Goal: Transaction & Acquisition: Download file/media

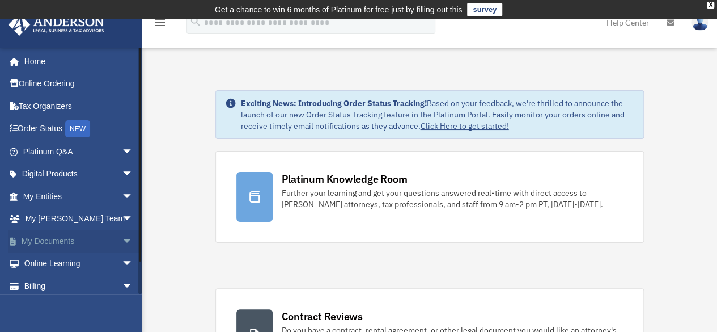
click at [122, 234] on span "arrow_drop_down" at bounding box center [133, 241] width 23 height 23
click at [46, 260] on link "Box" at bounding box center [83, 263] width 134 height 23
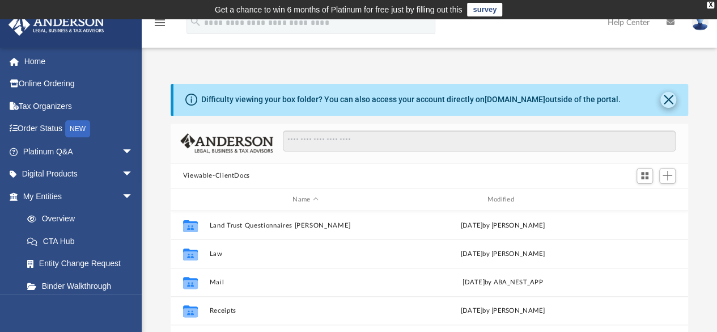
scroll to position [249, 509]
click at [672, 100] on button "Close" at bounding box center [669, 100] width 16 height 16
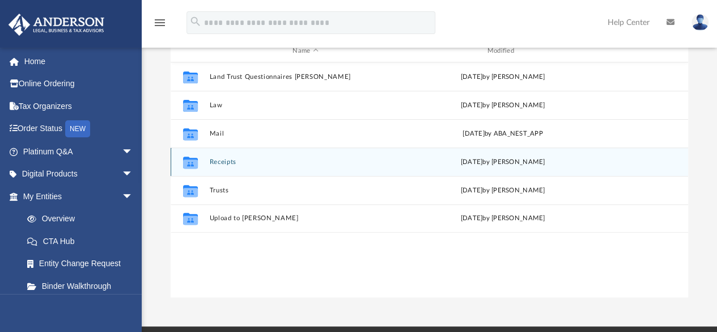
scroll to position [57, 0]
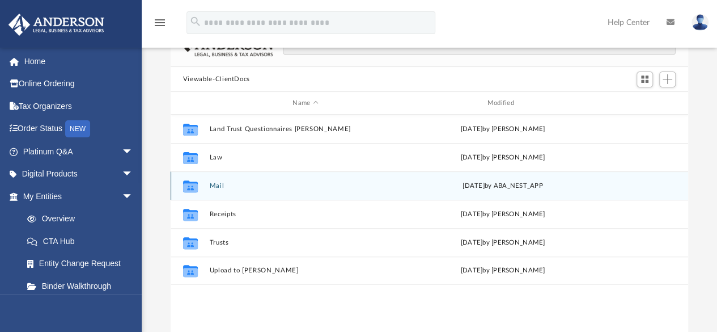
click at [229, 185] on button "Mail" at bounding box center [305, 185] width 192 height 7
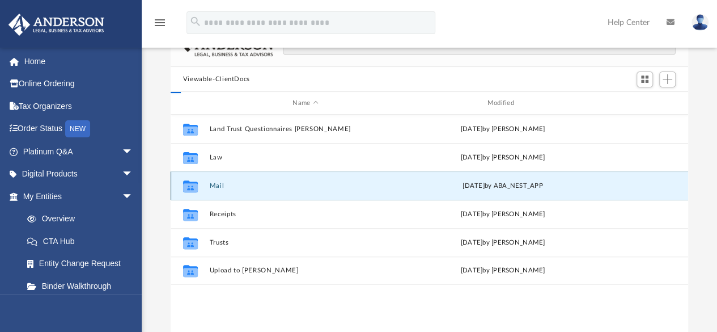
click at [229, 185] on button "Mail" at bounding box center [305, 185] width 192 height 7
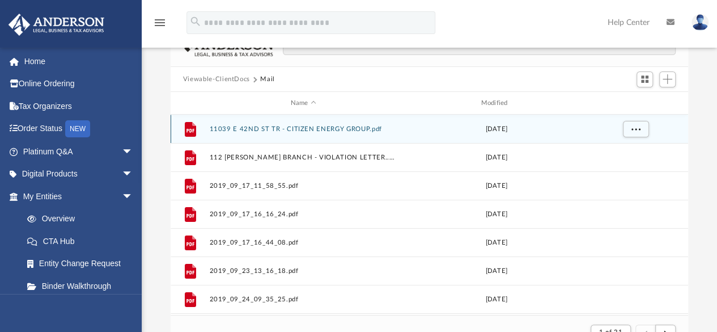
scroll to position [9, 9]
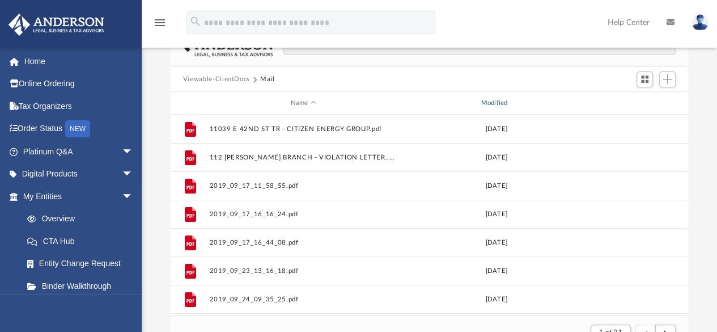
click at [509, 105] on div "Modified" at bounding box center [496, 103] width 188 height 10
click at [506, 103] on div "Modified" at bounding box center [496, 103] width 188 height 10
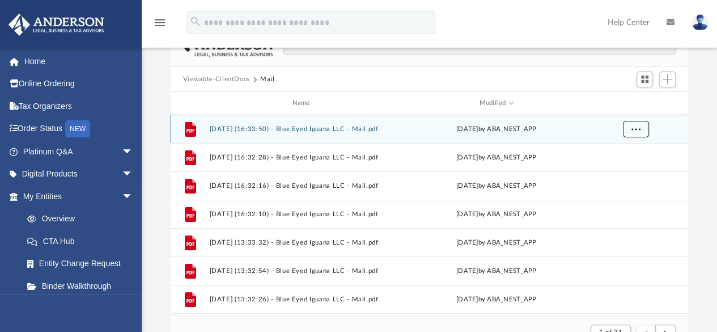
click at [640, 126] on span "More options" at bounding box center [635, 129] width 9 height 6
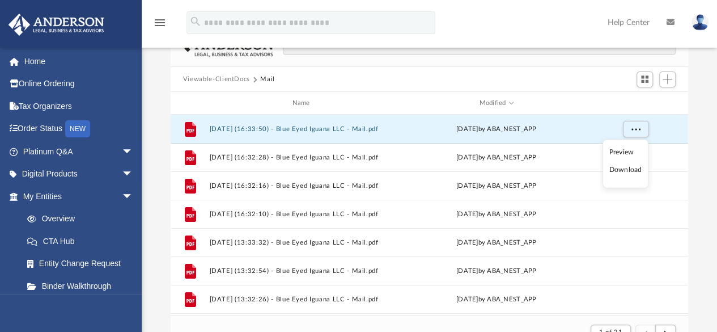
click at [627, 148] on li "Preview" at bounding box center [625, 152] width 33 height 12
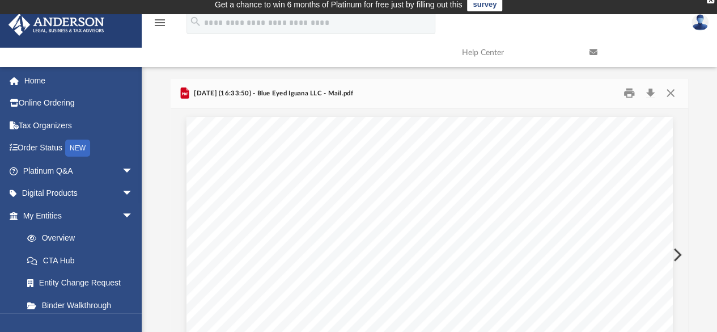
scroll to position [0, 0]
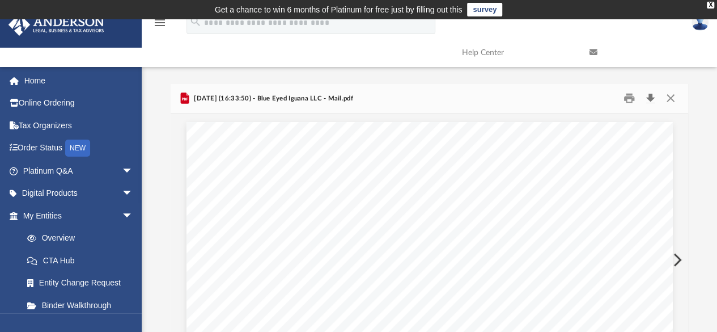
click at [654, 98] on button "Download" at bounding box center [650, 99] width 20 height 18
click at [680, 263] on div "Scroll to top vertical_align_top" at bounding box center [686, 272] width 24 height 24
click at [682, 259] on button "Preview" at bounding box center [676, 260] width 25 height 32
click at [653, 102] on button "Download" at bounding box center [650, 99] width 20 height 18
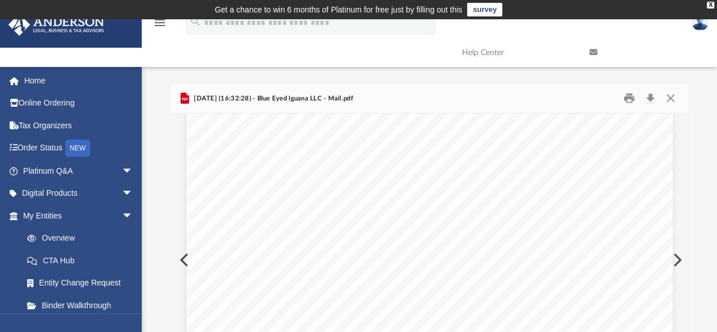
click at [679, 258] on button "Preview" at bounding box center [676, 260] width 25 height 32
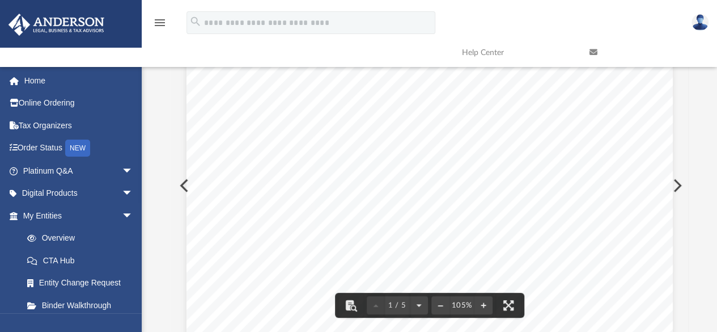
scroll to position [0, 0]
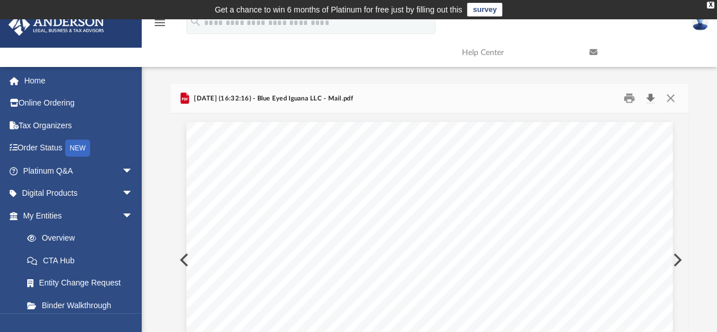
click at [655, 95] on button "Download" at bounding box center [650, 99] width 20 height 18
click at [679, 256] on button "Preview" at bounding box center [676, 260] width 25 height 32
click at [653, 94] on button "Download" at bounding box center [650, 99] width 20 height 18
click at [677, 252] on button "Preview" at bounding box center [676, 260] width 25 height 32
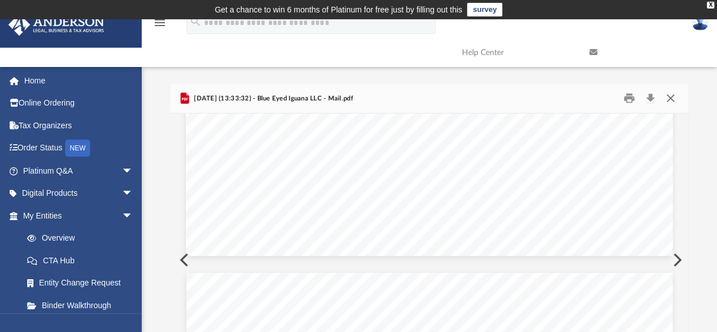
click at [679, 100] on button "Close" at bounding box center [671, 99] width 20 height 18
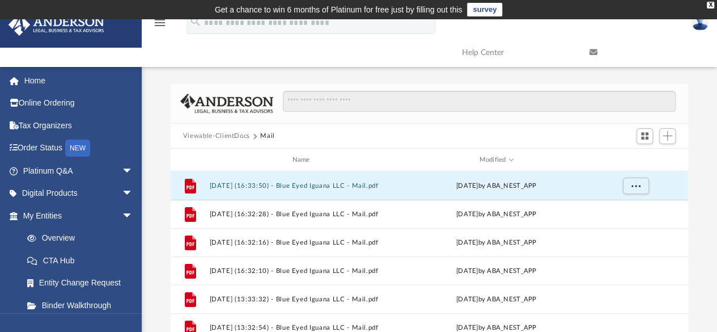
click at [223, 139] on button "Viewable-ClientDocs" at bounding box center [216, 136] width 67 height 10
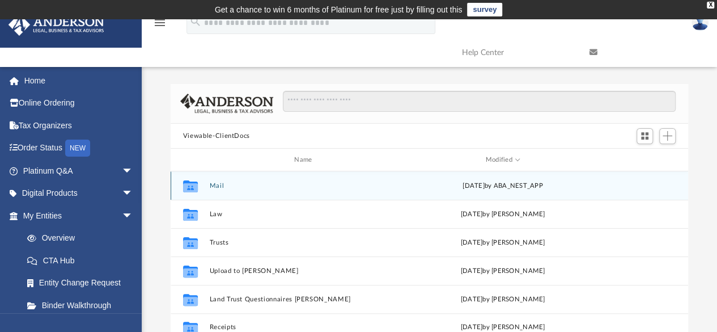
scroll to position [249, 509]
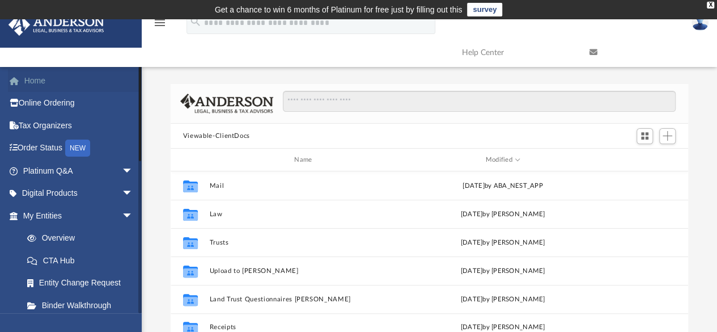
click at [43, 81] on link "Home" at bounding box center [79, 80] width 142 height 23
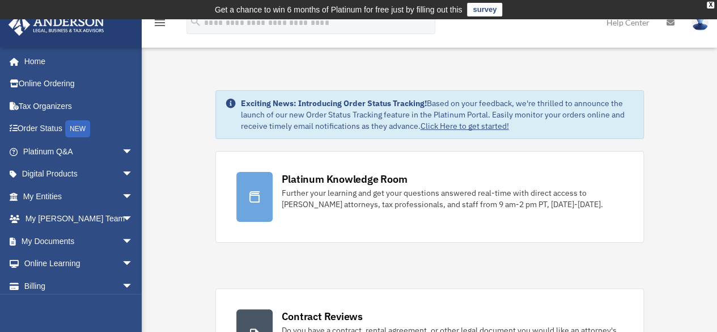
click at [713, 8] on td "Get a chance to win 6 months of Platinum for free just by filling out this surv…" at bounding box center [358, 9] width 717 height 19
click at [713, 4] on div "X" at bounding box center [710, 5] width 7 height 7
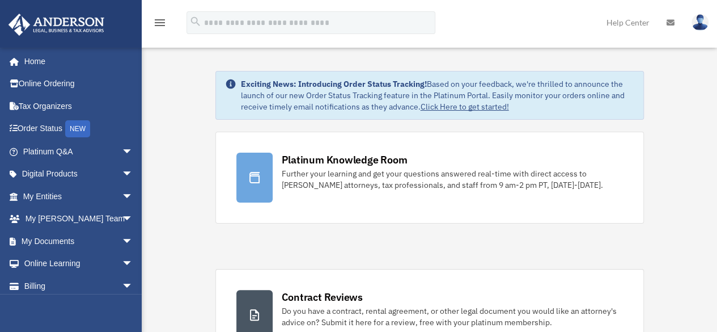
click at [704, 20] on img at bounding box center [700, 22] width 17 height 16
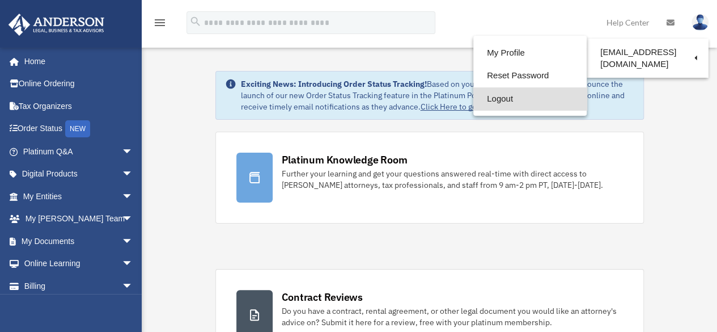
click at [506, 94] on link "Logout" at bounding box center [530, 98] width 113 height 23
